Goal: Find specific page/section: Find specific page/section

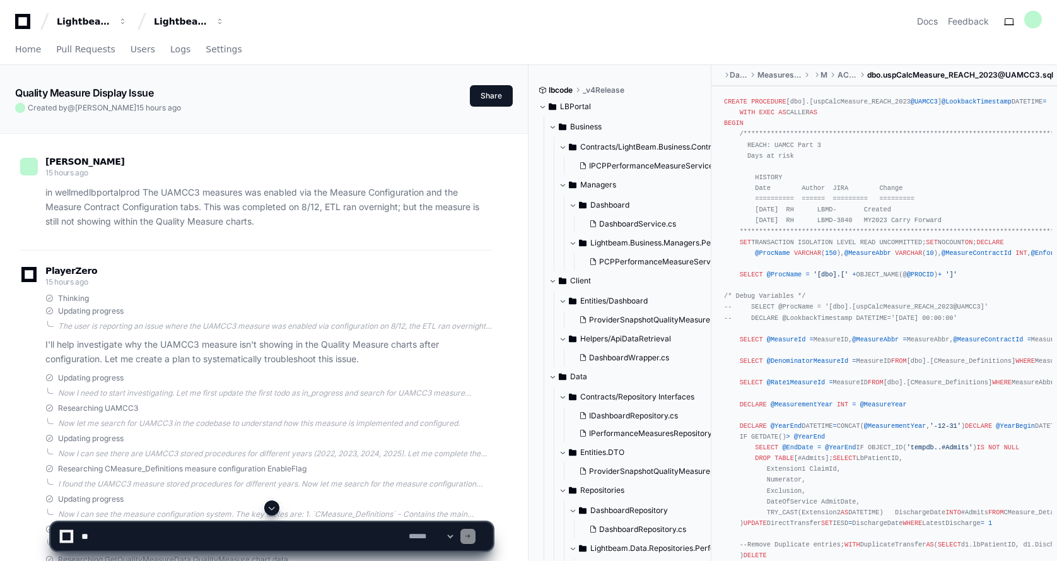
click at [594, 247] on span "Lightbeam.Business.Managers.Performance" at bounding box center [661, 243] width 142 height 10
